Goal: Task Accomplishment & Management: Manage account settings

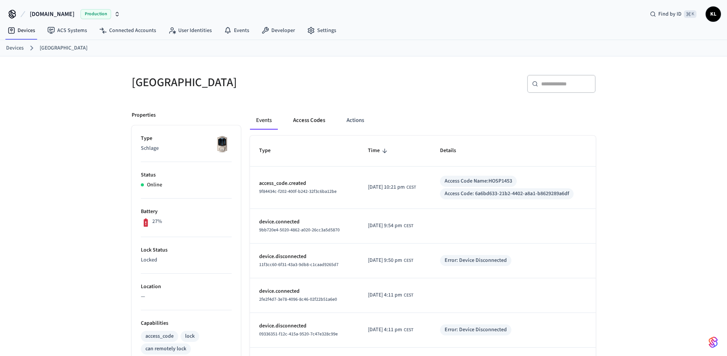
click at [305, 117] on button "Access Codes" at bounding box center [309, 120] width 44 height 18
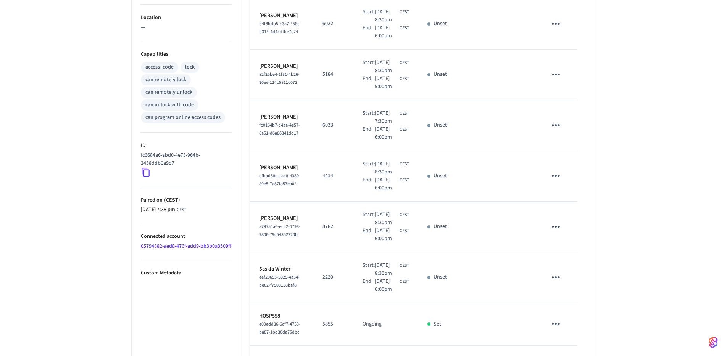
scroll to position [31, 0]
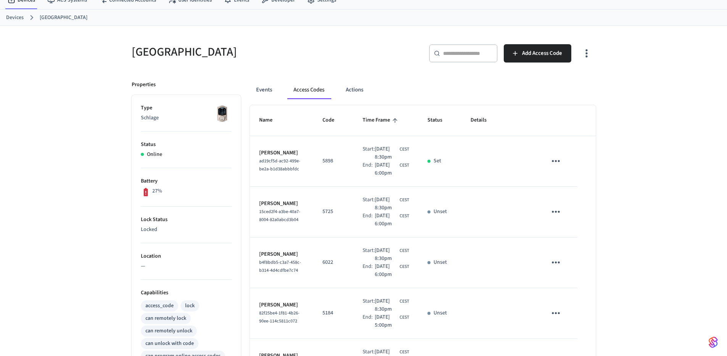
click at [583, 63] on button "button" at bounding box center [586, 53] width 18 height 31
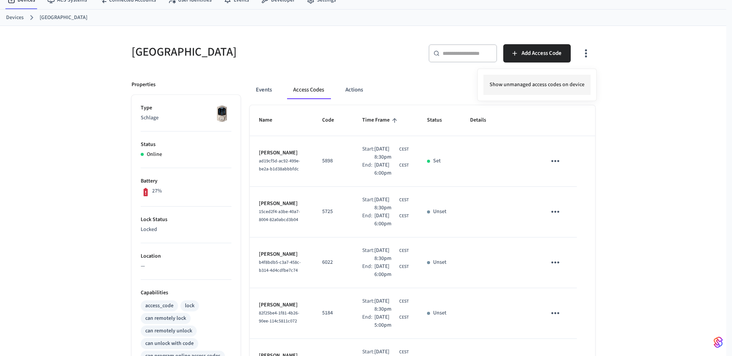
click at [567, 78] on li "Show unmanaged access codes on device" at bounding box center [537, 85] width 107 height 20
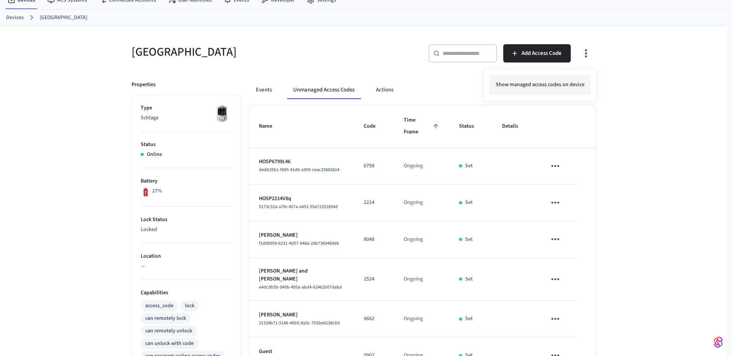
click at [550, 81] on li "Show managed access codes on device" at bounding box center [540, 85] width 101 height 20
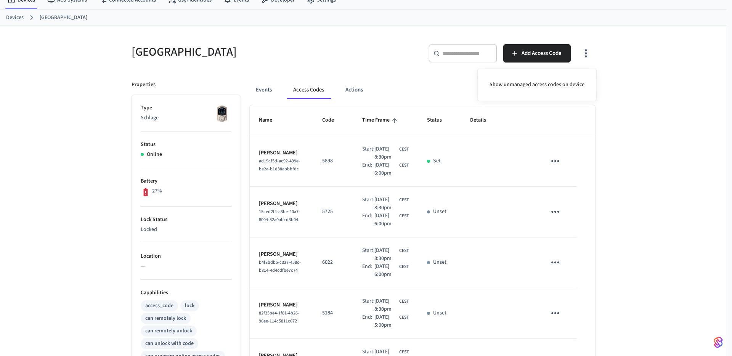
click at [637, 166] on div at bounding box center [366, 178] width 732 height 356
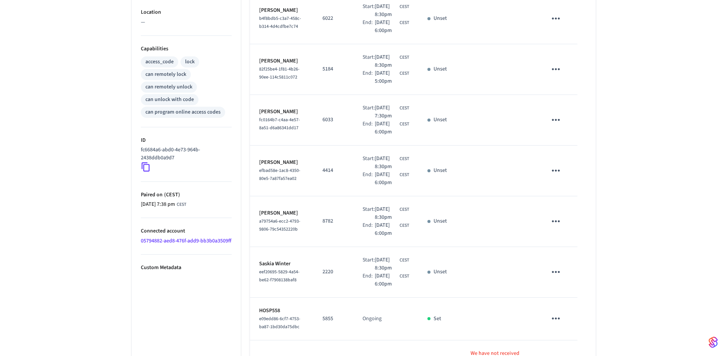
scroll to position [483, 0]
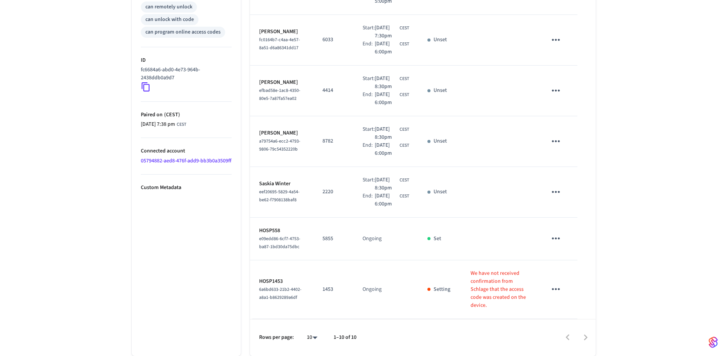
click at [554, 294] on icon "sticky table" at bounding box center [556, 289] width 12 height 12
click at [615, 281] on div at bounding box center [366, 178] width 732 height 356
click at [555, 241] on icon "sticky table" at bounding box center [556, 239] width 12 height 12
click at [564, 264] on icon at bounding box center [565, 265] width 6 height 6
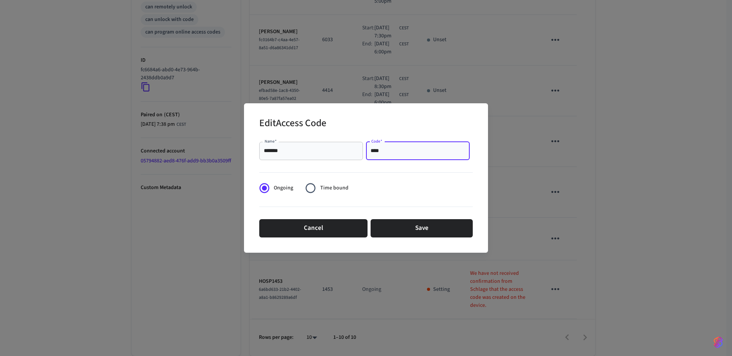
drag, startPoint x: 373, startPoint y: 152, endPoint x: 383, endPoint y: 153, distance: 9.9
click at [383, 153] on input "****" at bounding box center [418, 151] width 95 height 8
type input "****"
click at [409, 230] on button "Save" at bounding box center [422, 228] width 102 height 18
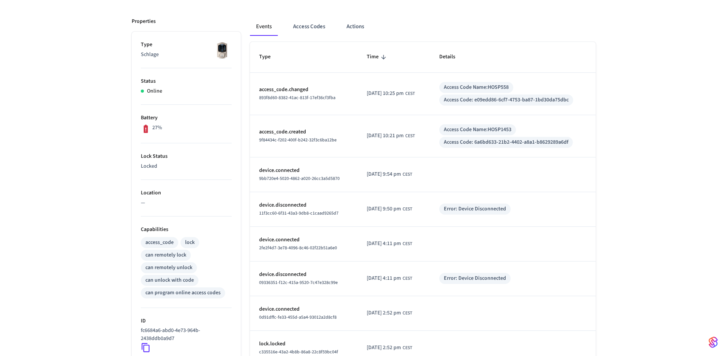
scroll to position [84, 0]
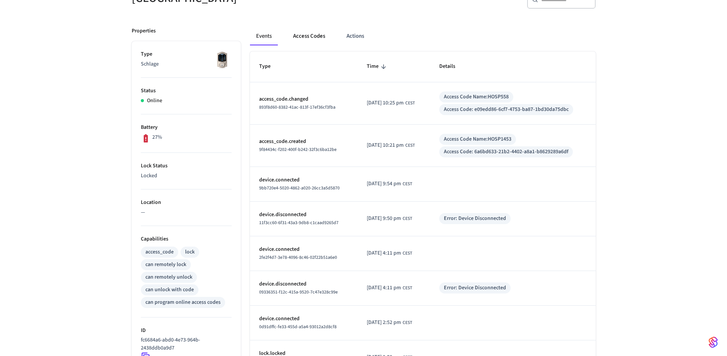
click at [310, 41] on button "Access Codes" at bounding box center [309, 36] width 44 height 18
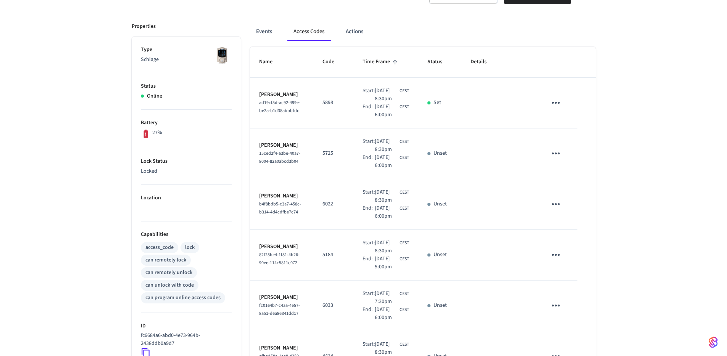
scroll to position [483, 0]
